Goal: Information Seeking & Learning: Learn about a topic

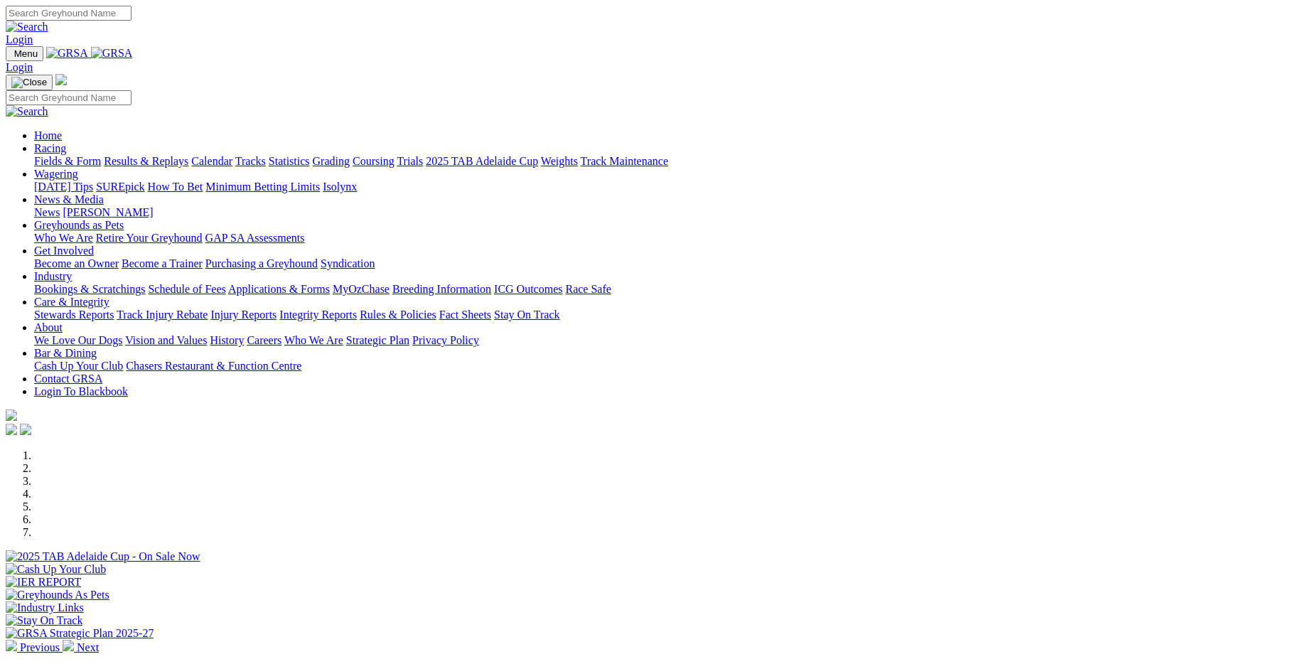
click at [188, 155] on link "Results & Replays" at bounding box center [146, 161] width 85 height 12
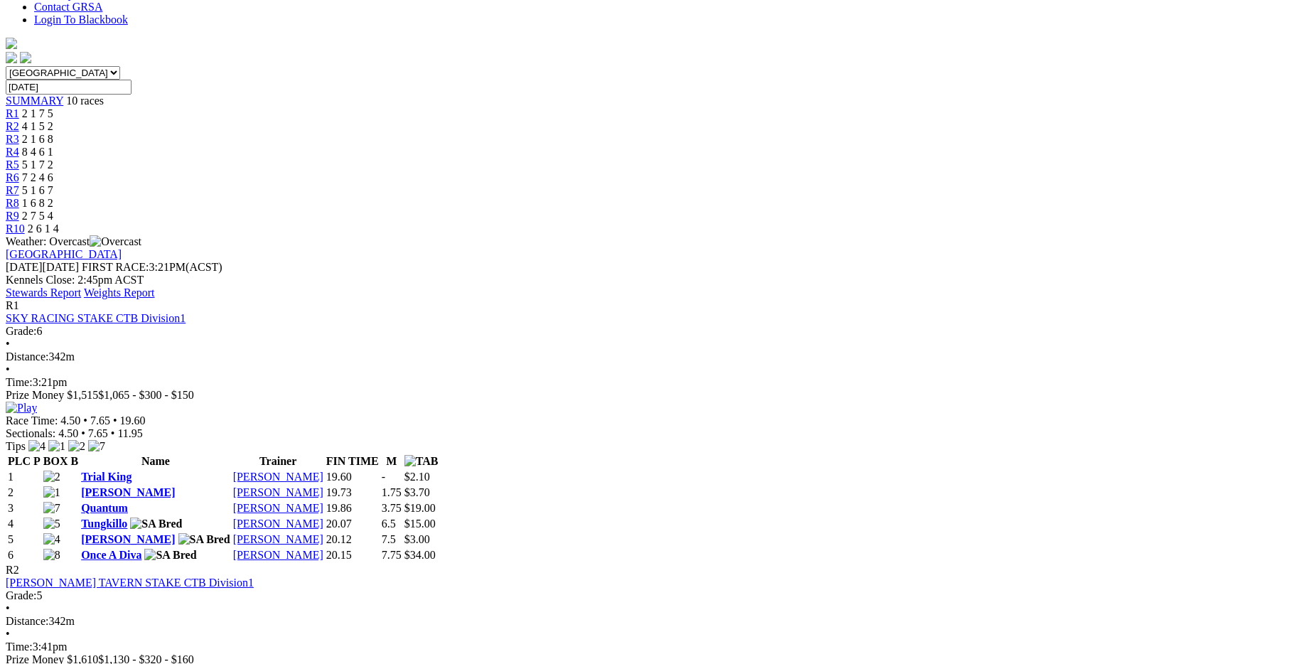
scroll to position [427, 0]
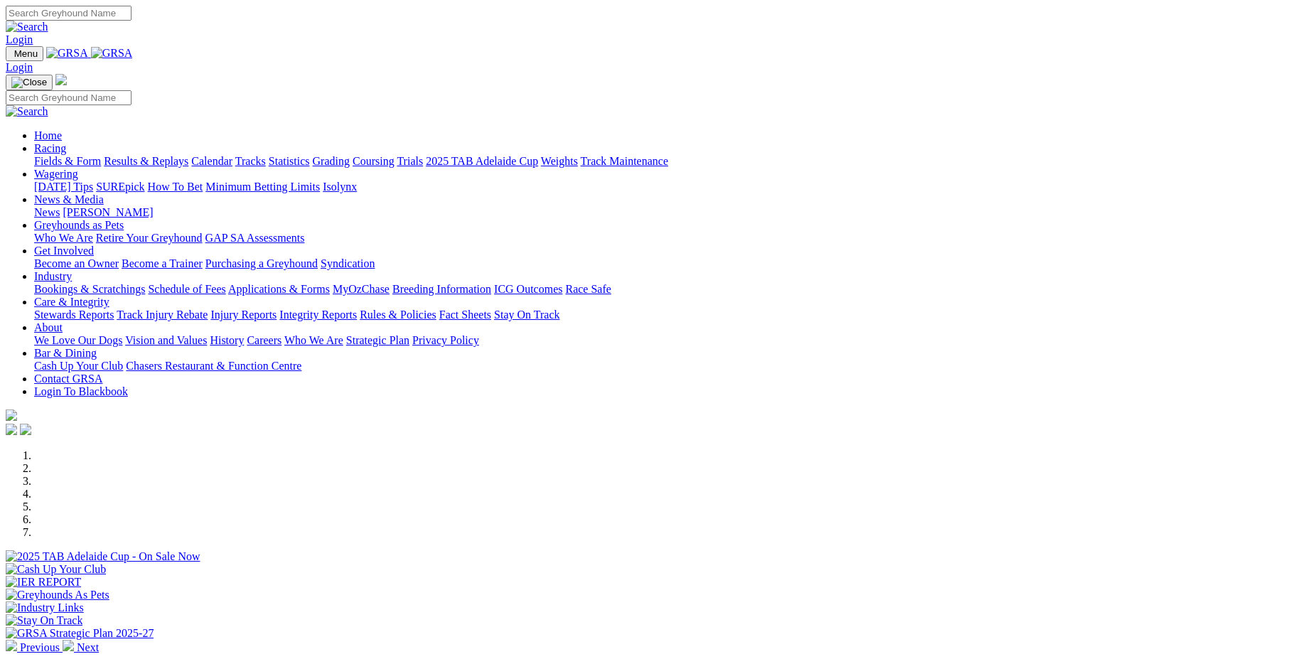
scroll to position [213, 0]
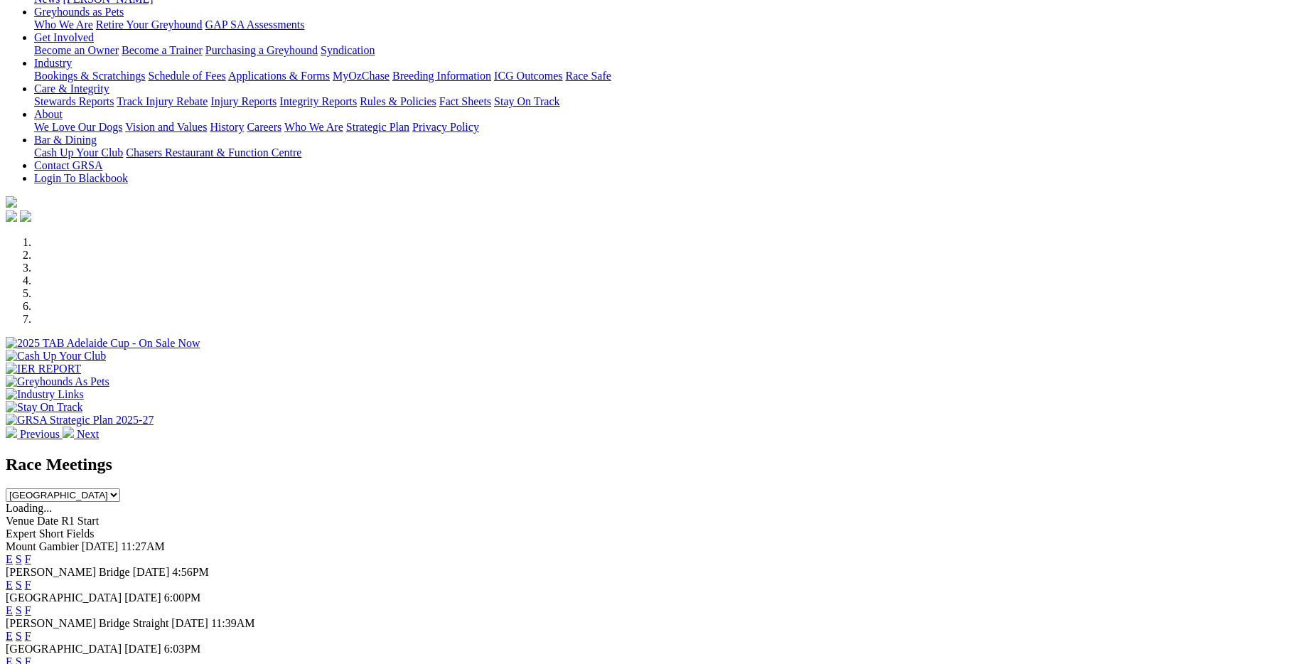
click at [31, 579] on link "F" at bounding box center [28, 585] width 6 height 12
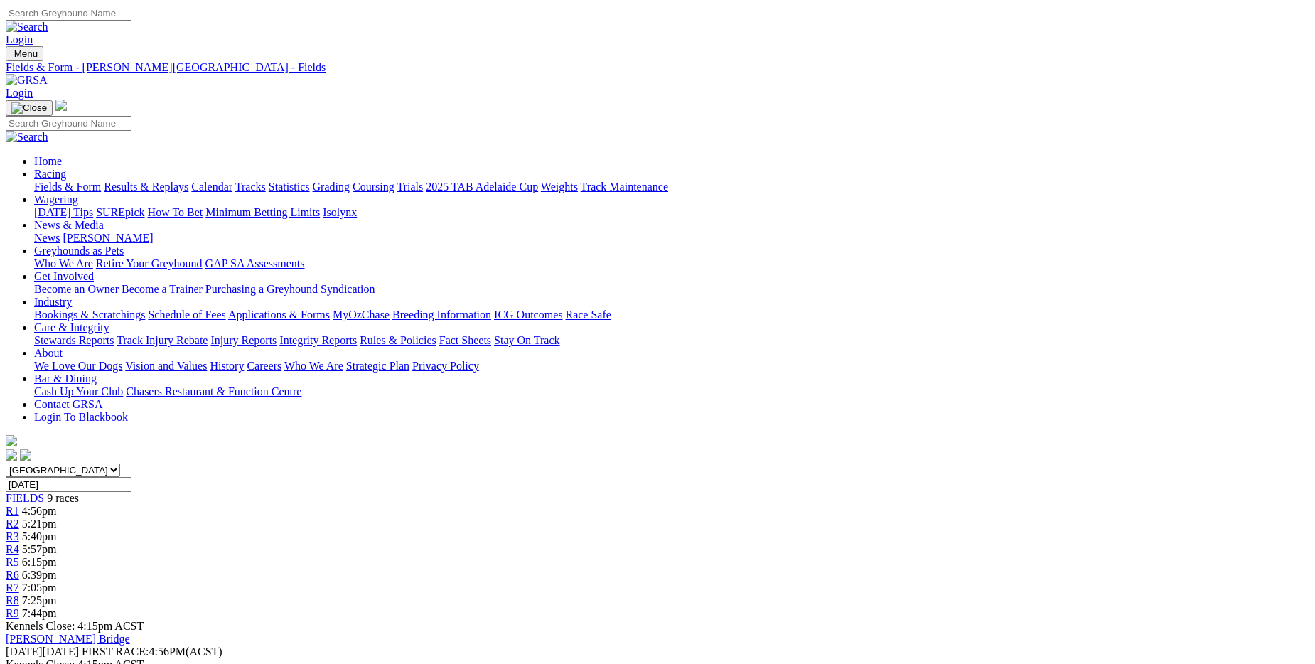
click at [101, 181] on link "Fields & Form" at bounding box center [67, 187] width 67 height 12
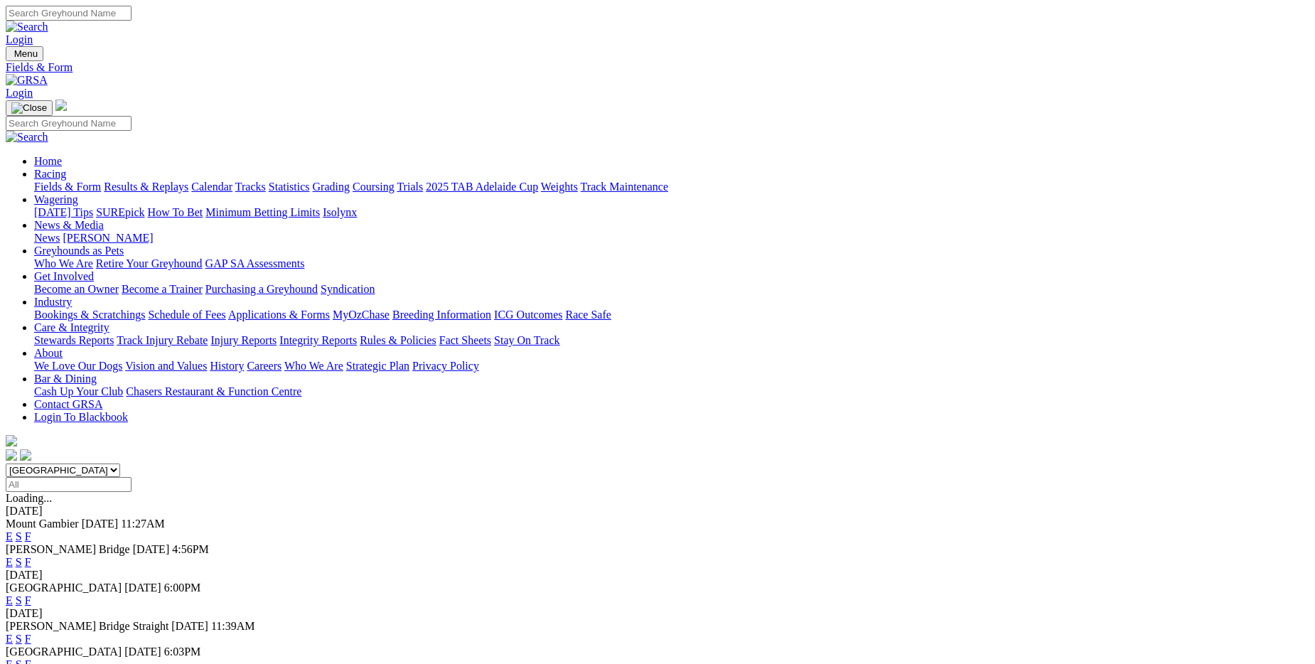
click at [31, 594] on link "F" at bounding box center [28, 600] width 6 height 12
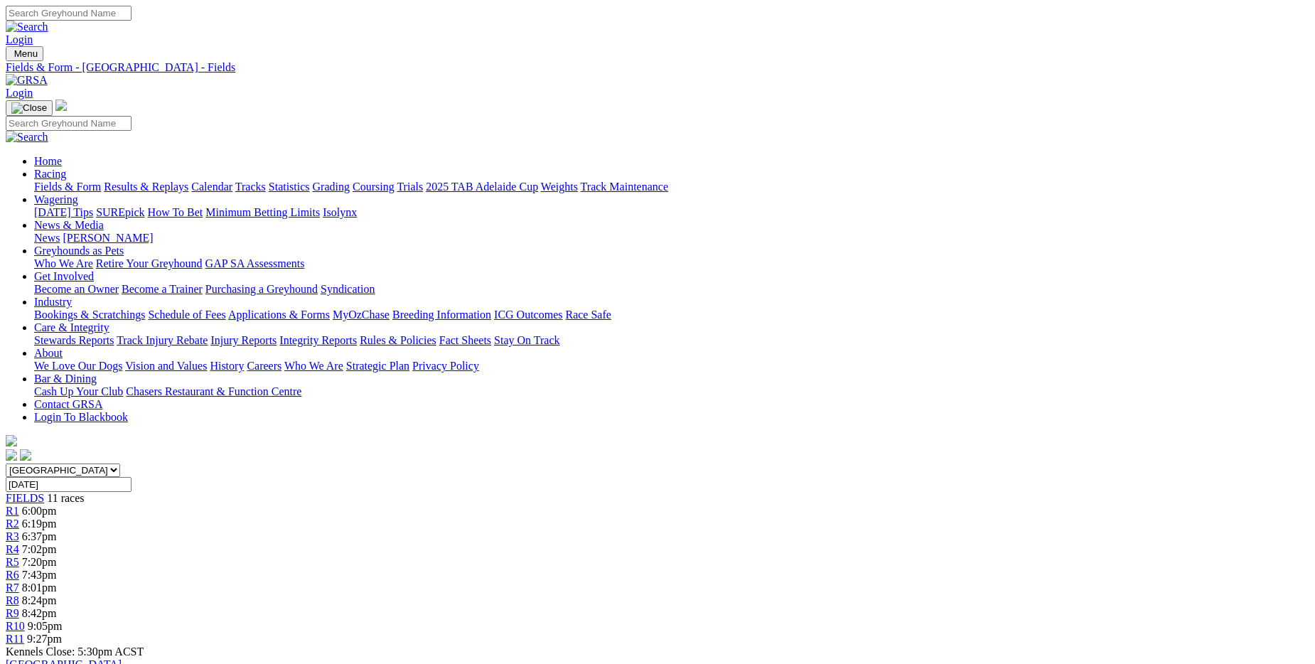
click at [101, 181] on link "Fields & Form" at bounding box center [67, 187] width 67 height 12
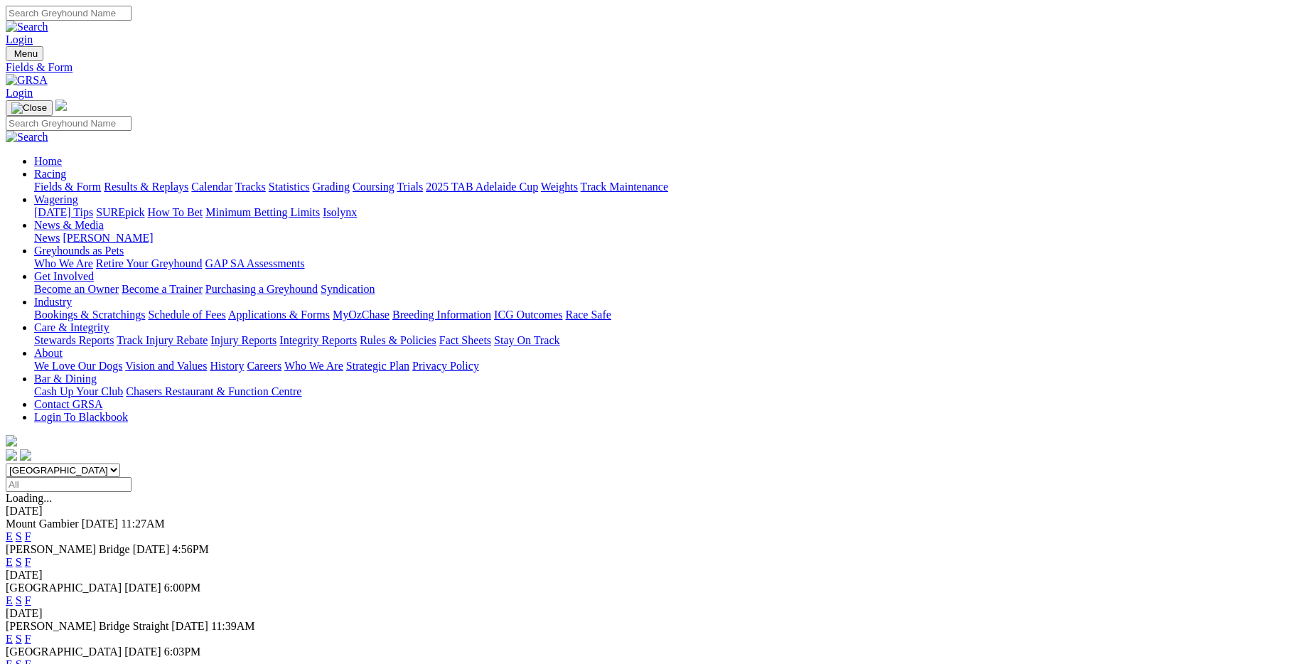
click at [31, 633] on link "F" at bounding box center [28, 639] width 6 height 12
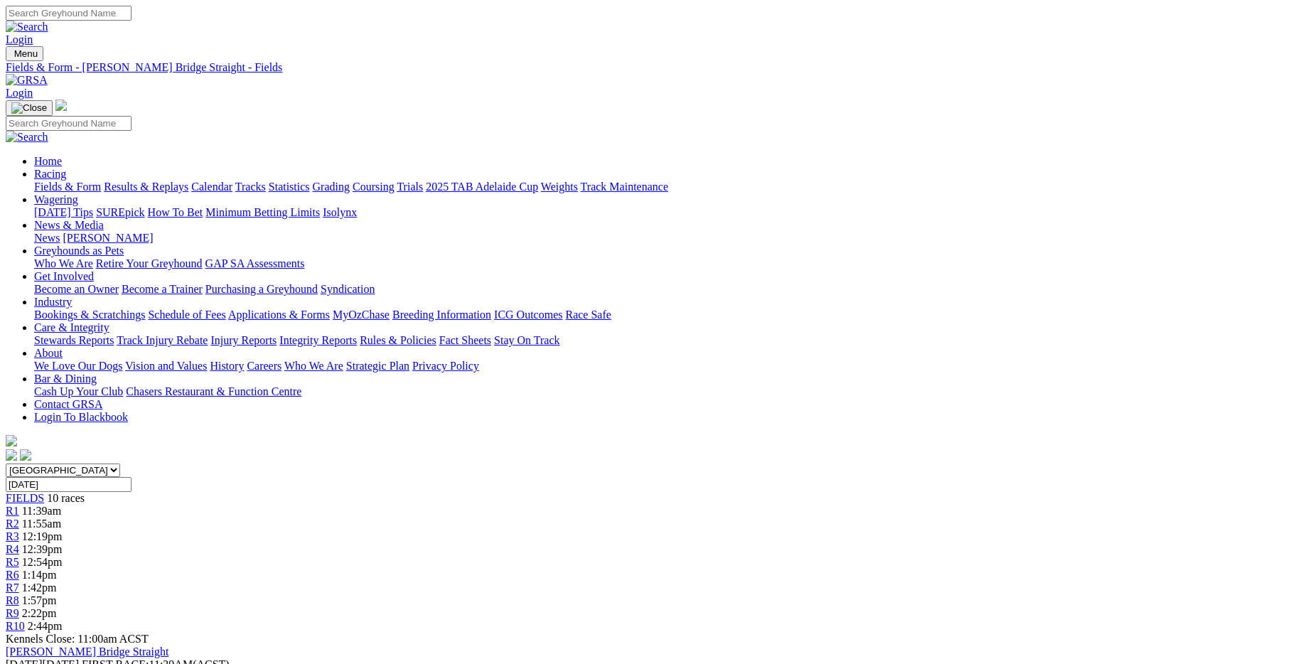
click at [101, 181] on link "Fields & Form" at bounding box center [67, 187] width 67 height 12
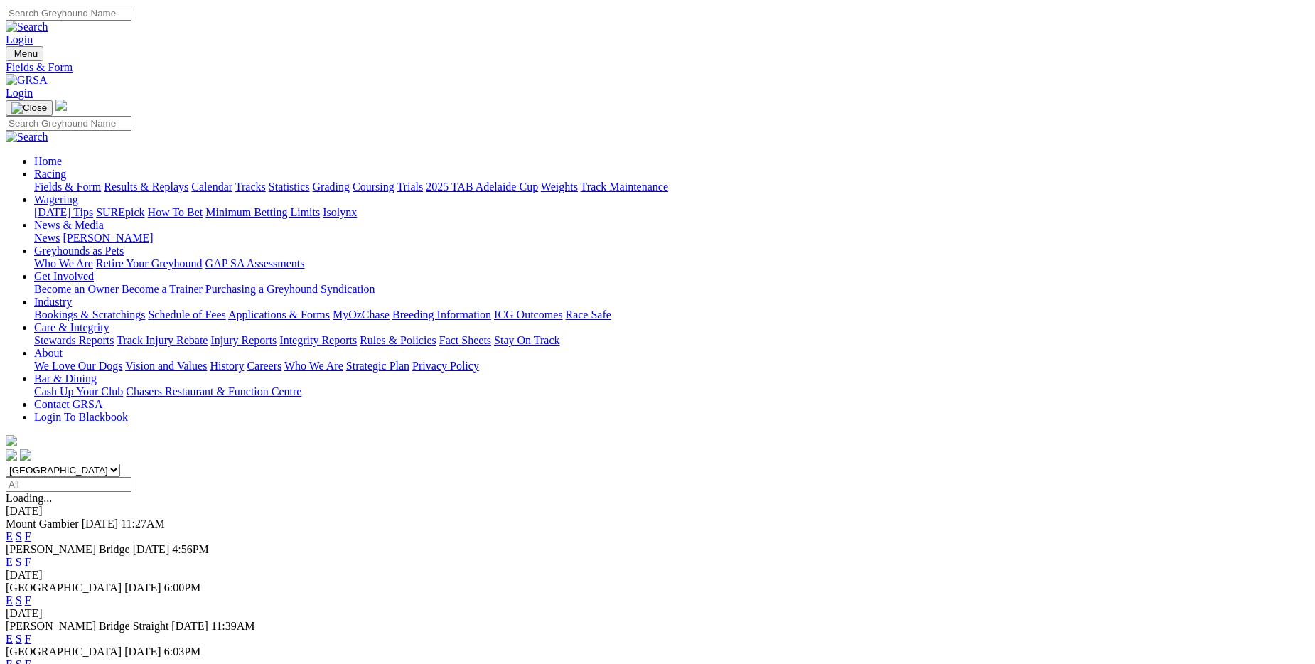
click at [31, 658] on link "F" at bounding box center [28, 664] width 6 height 12
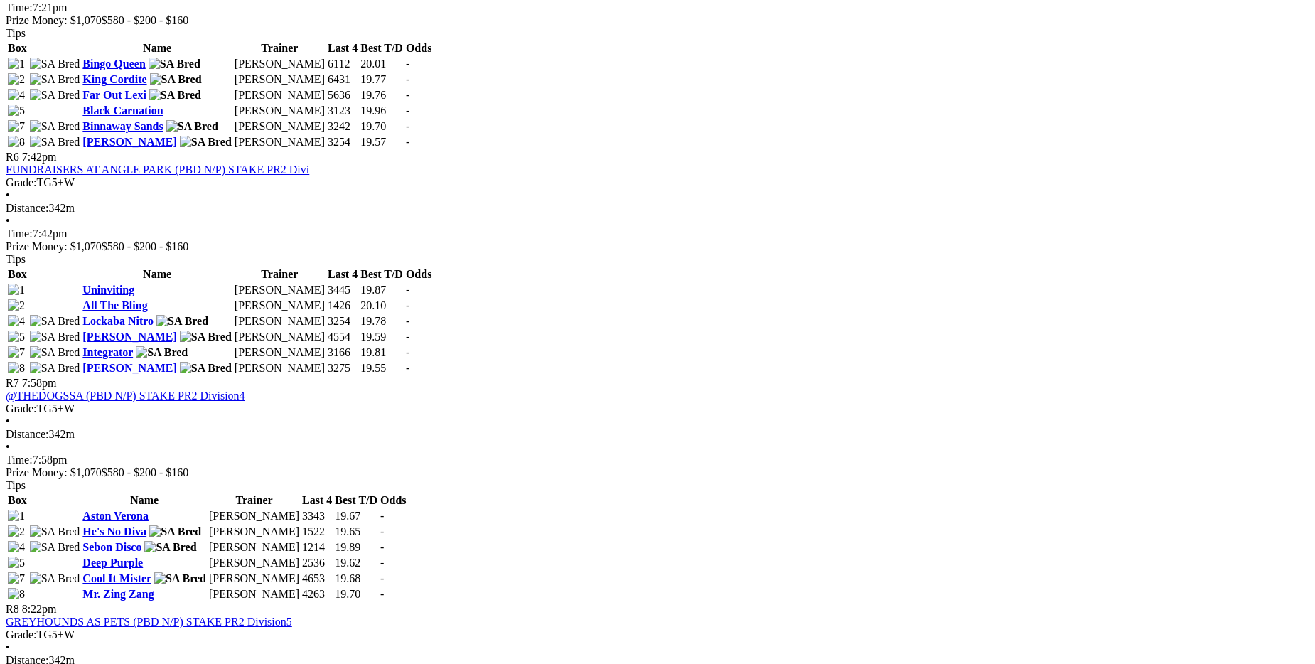
scroll to position [1848, 0]
